Goal: Information Seeking & Learning: Learn about a topic

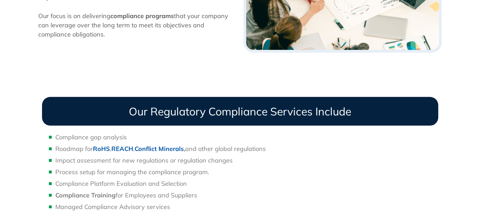
scroll to position [95, 0]
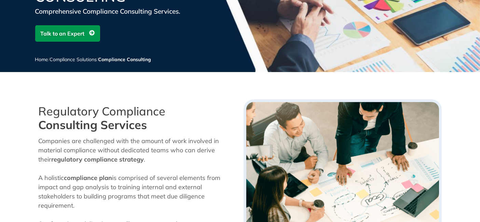
drag, startPoint x: 39, startPoint y: 110, endPoint x: 202, endPoint y: 134, distance: 164.9
click at [202, 135] on div "Regulatory Compliance Consulting Services" at bounding box center [138, 120] width 198 height 31
click at [202, 134] on div "Regulatory Compliance Consulting Services" at bounding box center [138, 120] width 198 height 31
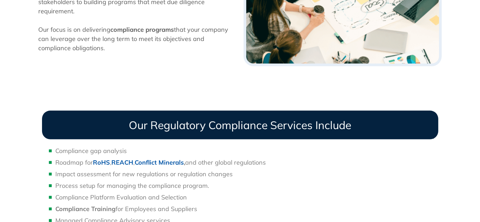
click at [410, 81] on div "Compliance Consulting Comprehensive Compliance Consulting Services. Talk to an …" at bounding box center [240, 53] width 480 height 624
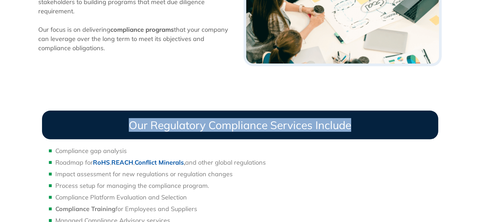
drag, startPoint x: 207, startPoint y: 125, endPoint x: 373, endPoint y: 122, distance: 165.9
click at [373, 122] on h3 "Our Regulatory Compliance Services Include" at bounding box center [240, 125] width 397 height 29
click at [309, 123] on h3 "Our Regulatory Compliance Services Include" at bounding box center [240, 125] width 397 height 29
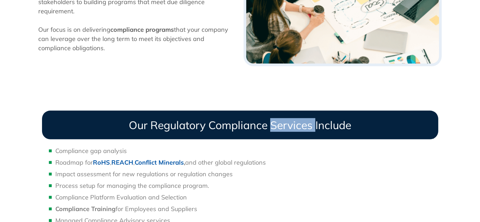
click at [309, 123] on h3 "Our Regulatory Compliance Services Include" at bounding box center [240, 125] width 397 height 29
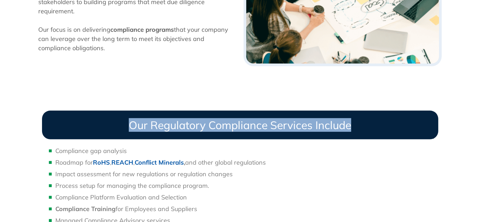
click at [309, 123] on h3 "Our Regulatory Compliance Services Include" at bounding box center [240, 125] width 397 height 29
click at [320, 123] on h3 "Our Regulatory Compliance Services Include" at bounding box center [240, 125] width 397 height 29
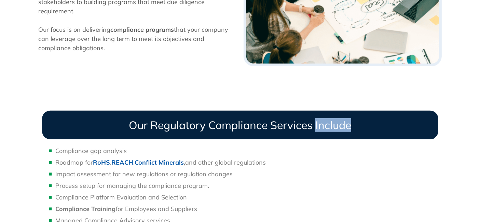
click at [320, 123] on h3 "Our Regulatory Compliance Services Include" at bounding box center [240, 125] width 397 height 29
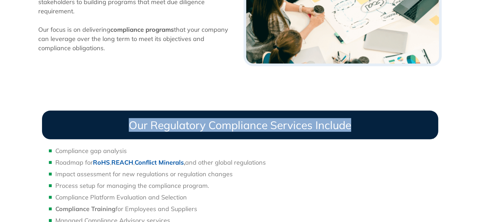
click at [320, 123] on h3 "Our Regulatory Compliance Services Include" at bounding box center [240, 125] width 397 height 29
click at [336, 123] on h3 "Our Regulatory Compliance Services Include" at bounding box center [240, 125] width 397 height 29
drag, startPoint x: 194, startPoint y: 125, endPoint x: 379, endPoint y: 125, distance: 184.3
click at [379, 125] on h3 "Our Regulatory Compliance Services Include" at bounding box center [240, 125] width 397 height 29
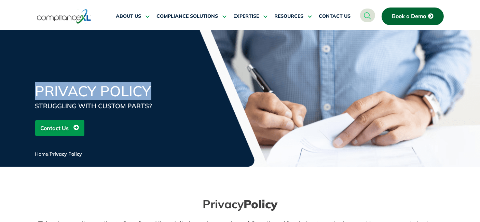
drag, startPoint x: 34, startPoint y: 86, endPoint x: 159, endPoint y: 82, distance: 124.5
click at [159, 82] on div "Privacy Policy STRUGGLING WITH CUSTOM PARTS? Contact Us Home / Privacy Policy" at bounding box center [240, 98] width 480 height 137
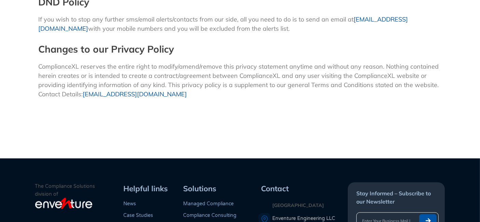
scroll to position [751, 0]
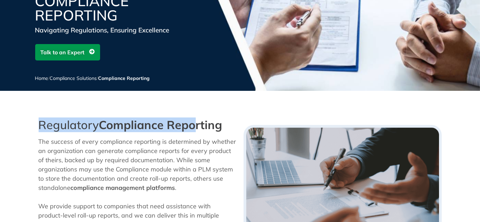
click at [234, 127] on div "Regulatory Compliance Reporting The success of every compliance reporting is de…" at bounding box center [137, 206] width 205 height 182
click at [222, 120] on strong "Compliance Reporting" at bounding box center [160, 125] width 123 height 15
